Goal: Task Accomplishment & Management: Use online tool/utility

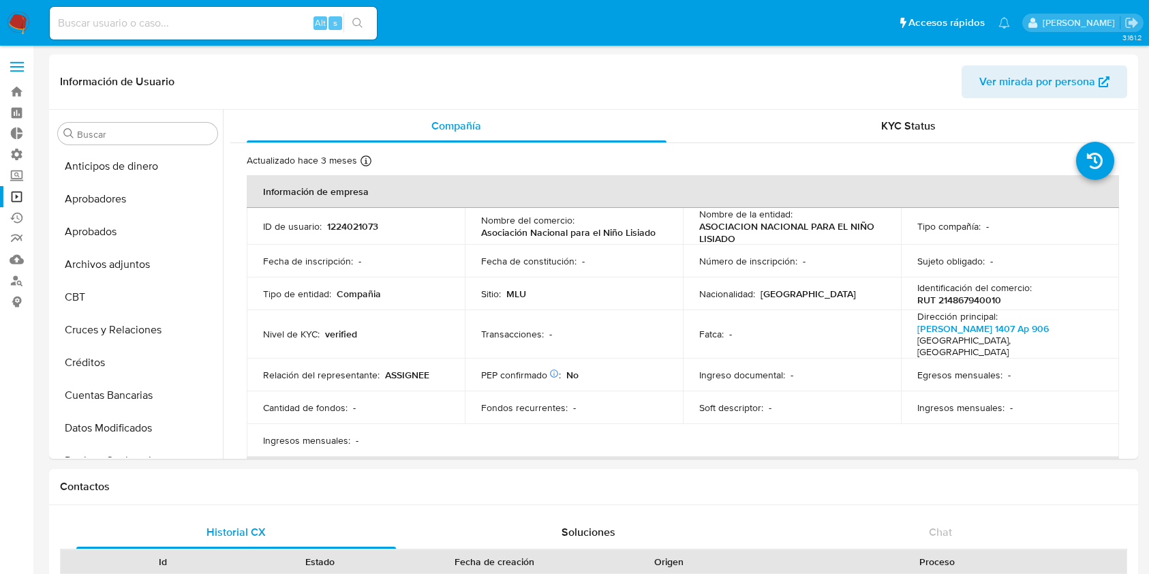
select select "10"
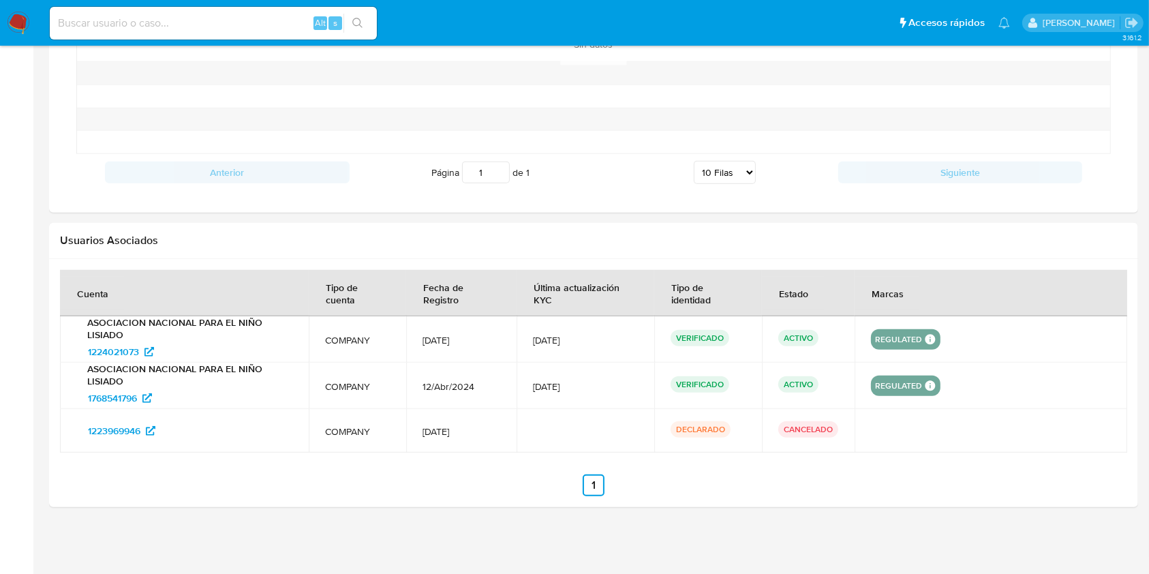
scroll to position [784, 0]
click at [272, 20] on input at bounding box center [213, 23] width 327 height 18
paste input "iRvZQOD1JXGBux8LMtsGGeSf"
type input "iRvZQOD1JXGBux8LMtsGGeSf"
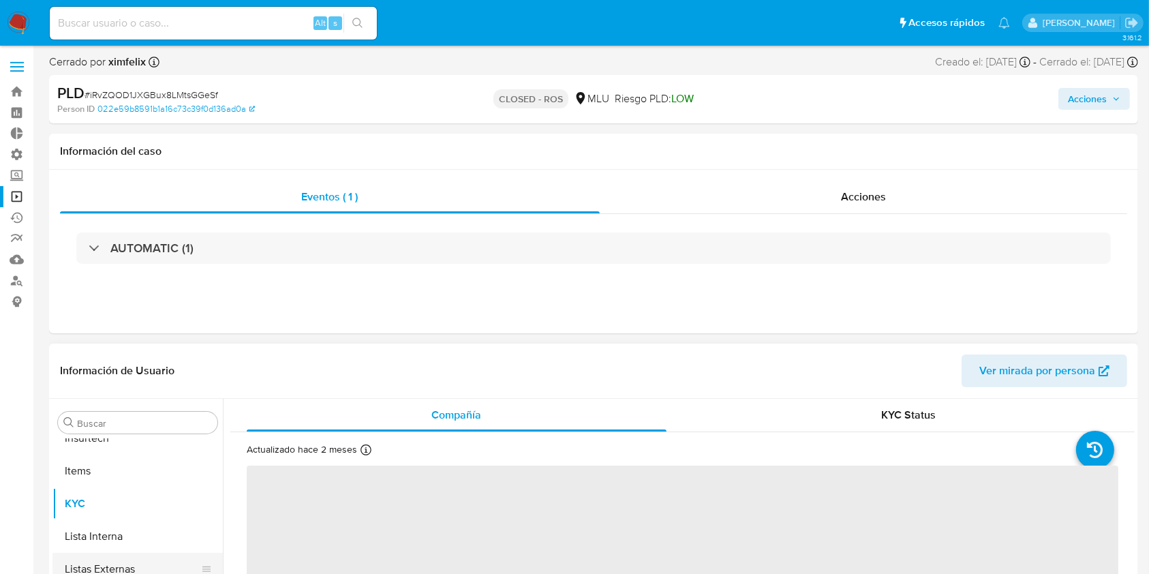
scroll to position [674, 0]
select select "10"
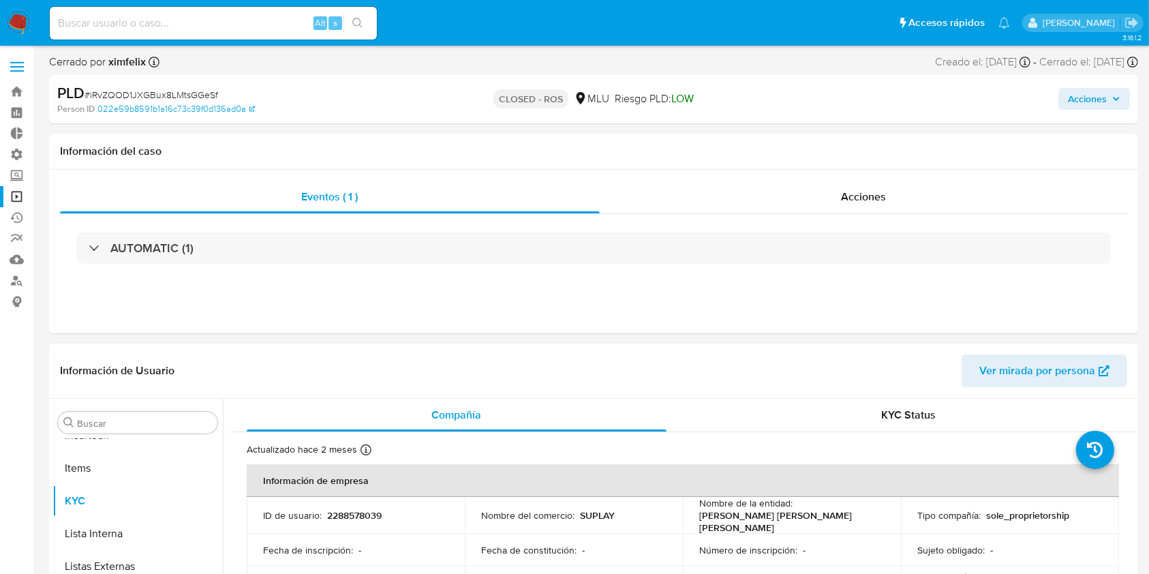
click at [17, 17] on img at bounding box center [18, 23] width 23 height 23
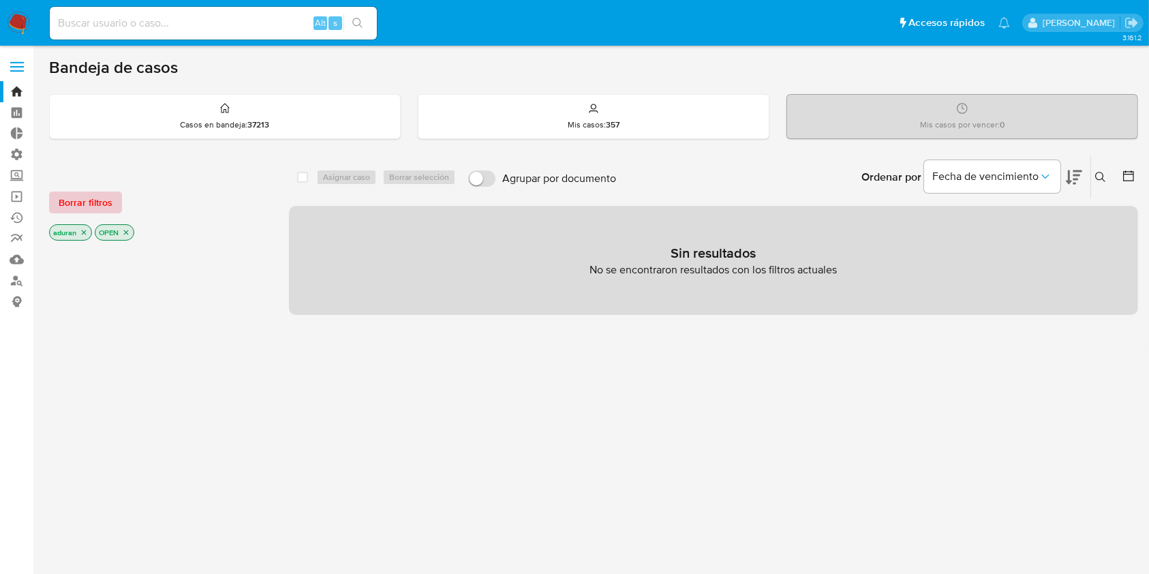
click at [72, 200] on span "Borrar filtros" at bounding box center [86, 202] width 54 height 19
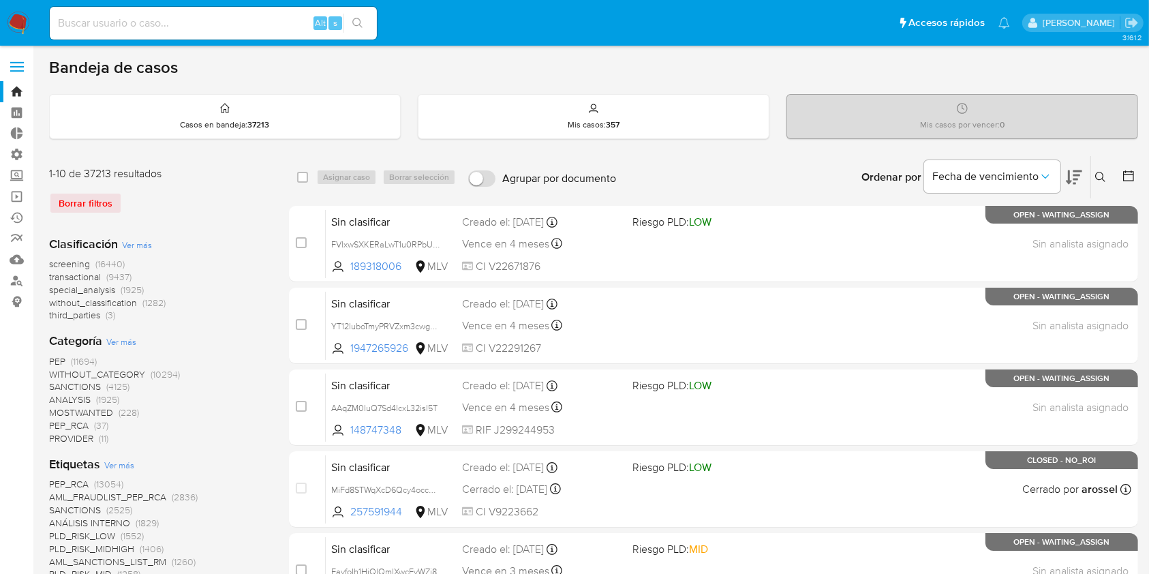
click at [1130, 177] on icon at bounding box center [1129, 176] width 14 height 14
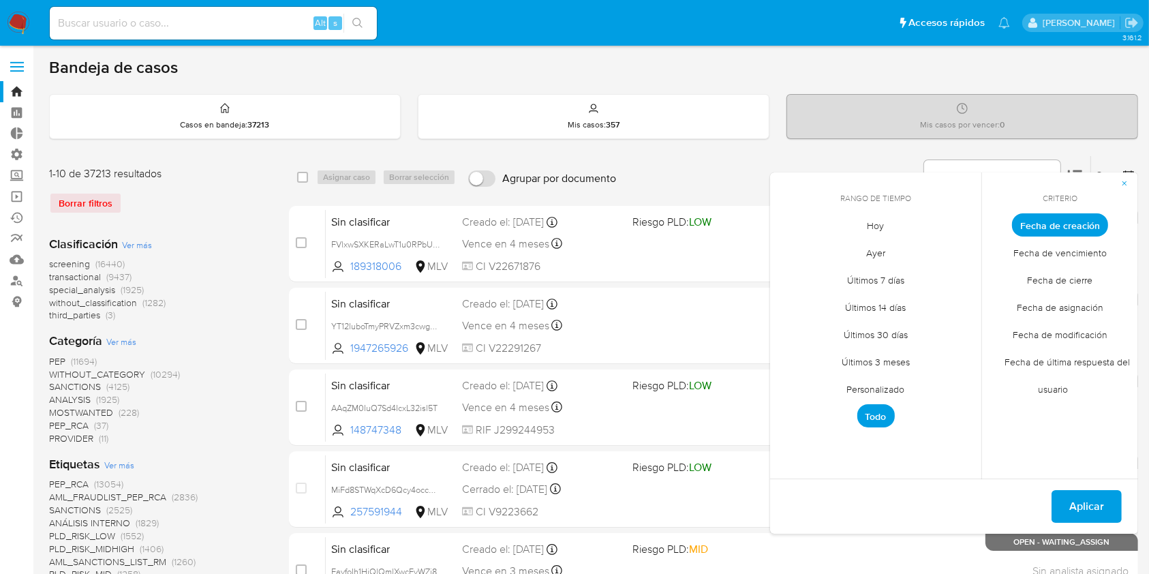
click at [1051, 279] on span "Fecha de cierre" at bounding box center [1060, 280] width 94 height 28
click at [894, 383] on span "Personalizado" at bounding box center [876, 390] width 87 height 28
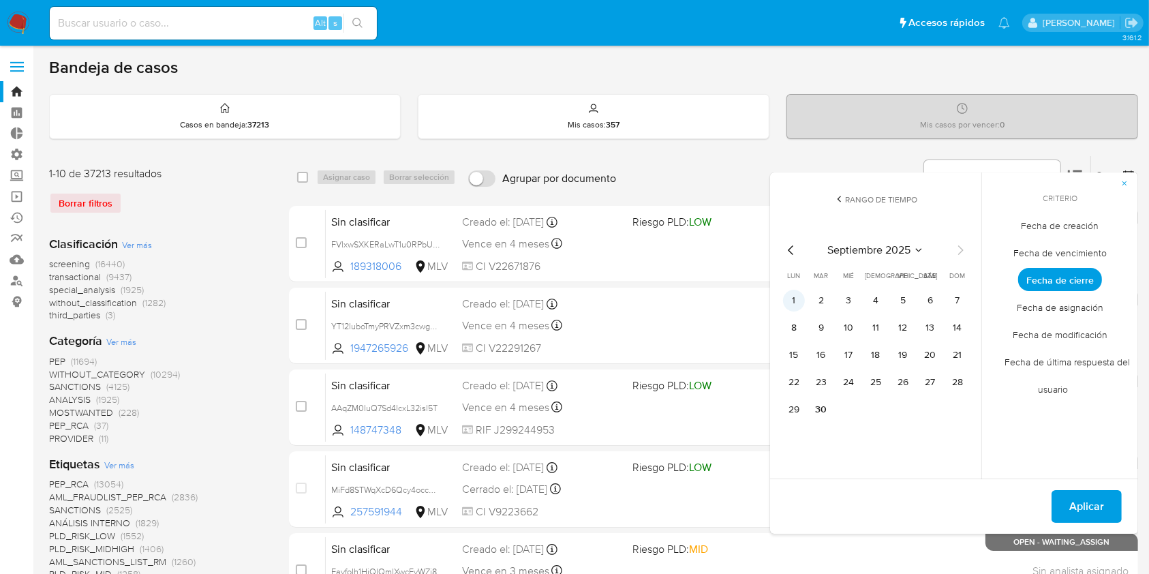
click at [792, 297] on button "1" at bounding box center [794, 301] width 22 height 22
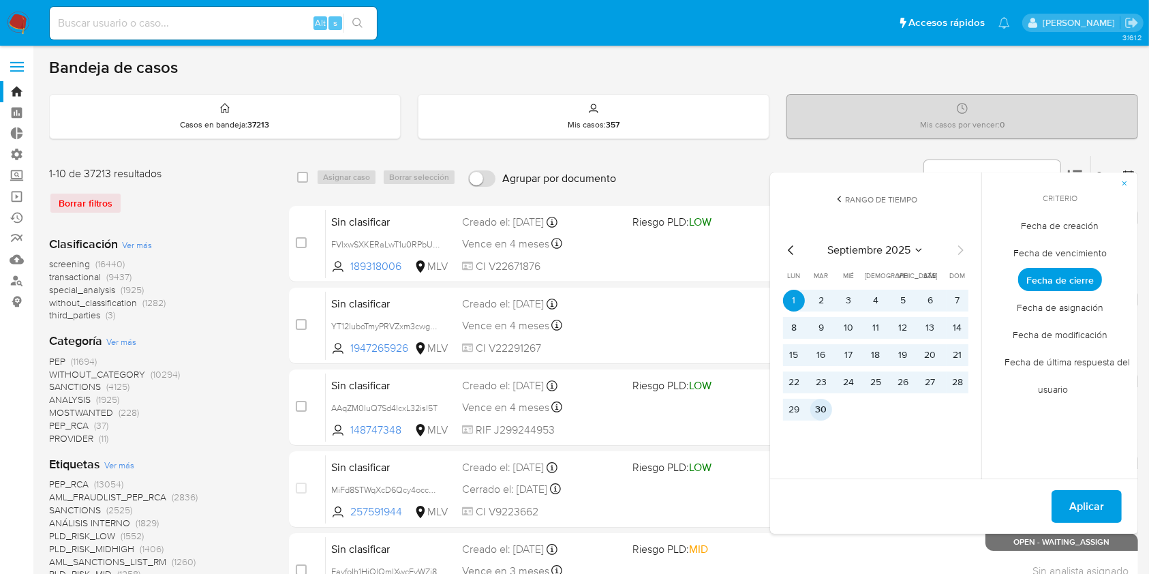
click at [829, 421] on div "septiembre 2025 septiembre 2025 lun lunes mar martes mié miércoles jue jueves v…" at bounding box center [876, 328] width 218 height 215
click at [825, 412] on button "30" at bounding box center [821, 410] width 22 height 22
click at [1058, 500] on button "Aplicar" at bounding box center [1087, 506] width 70 height 33
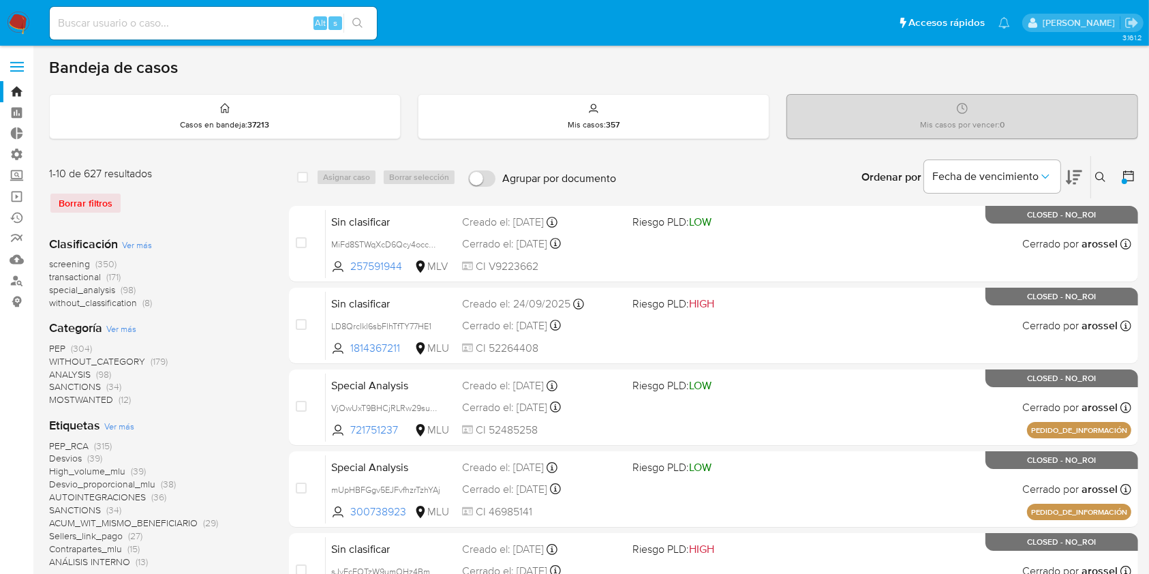
click at [25, 27] on img at bounding box center [18, 23] width 23 height 23
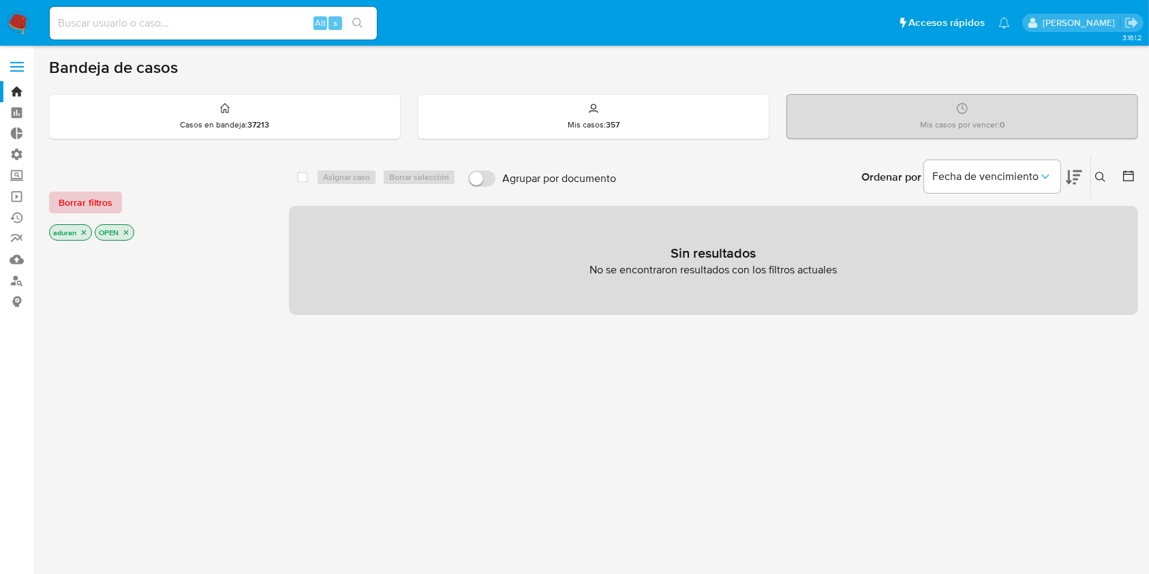
click at [98, 196] on span "Borrar filtros" at bounding box center [86, 202] width 54 height 19
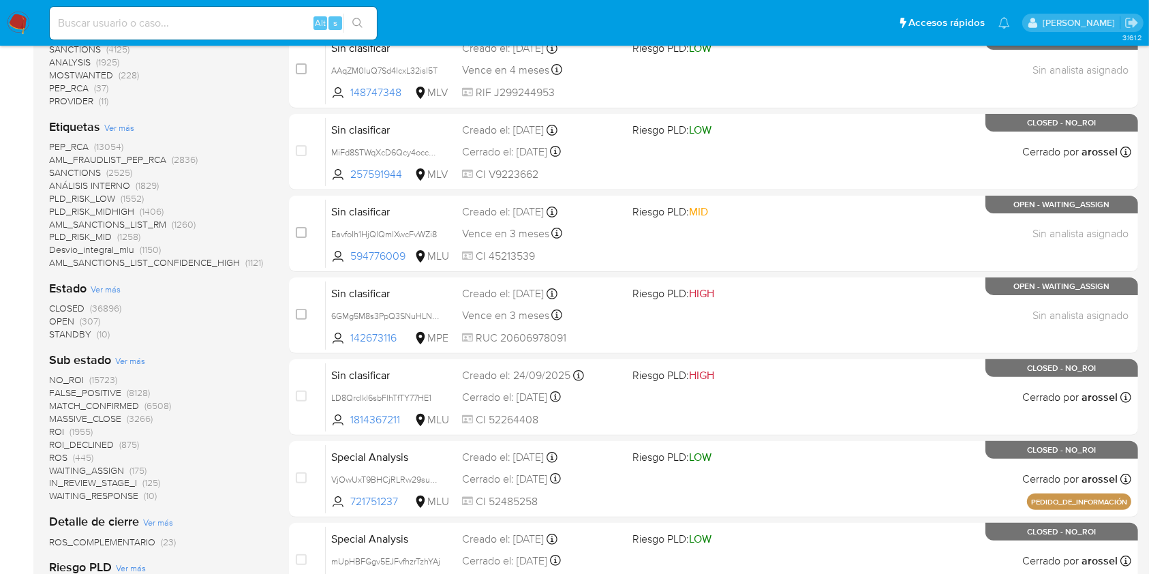
scroll to position [350, 0]
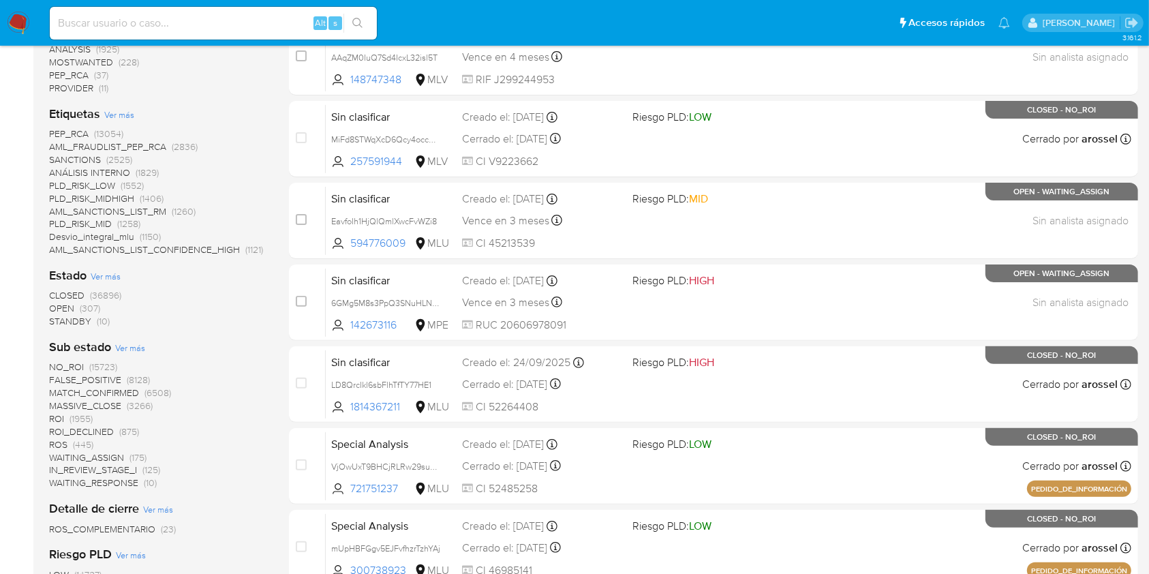
click at [65, 320] on span "STANDBY" at bounding box center [70, 321] width 42 height 14
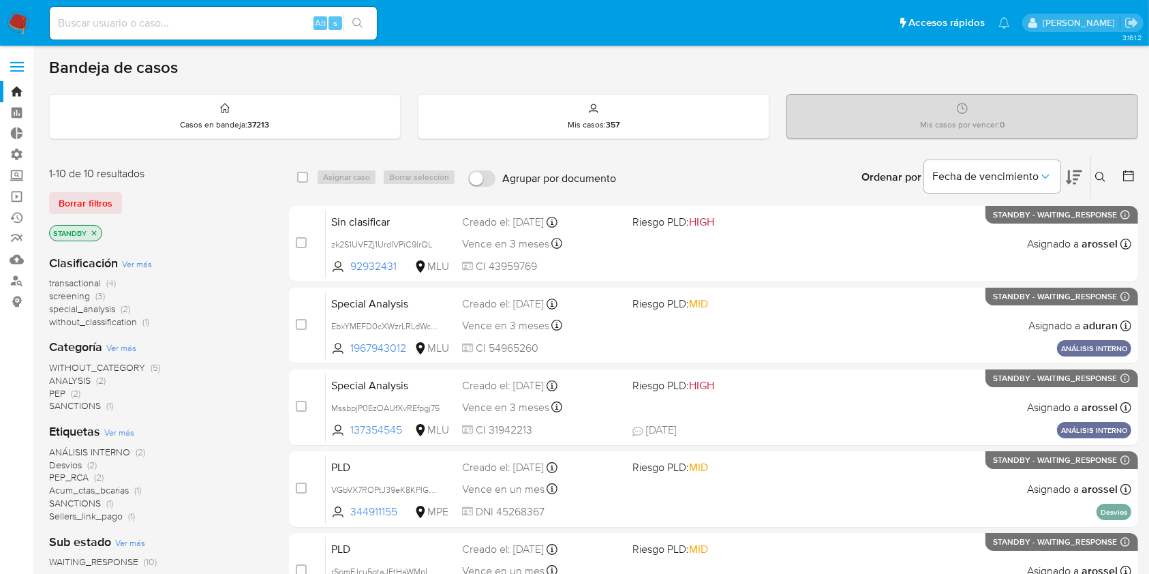
click at [22, 15] on img at bounding box center [18, 23] width 23 height 23
